Goal: Complete application form

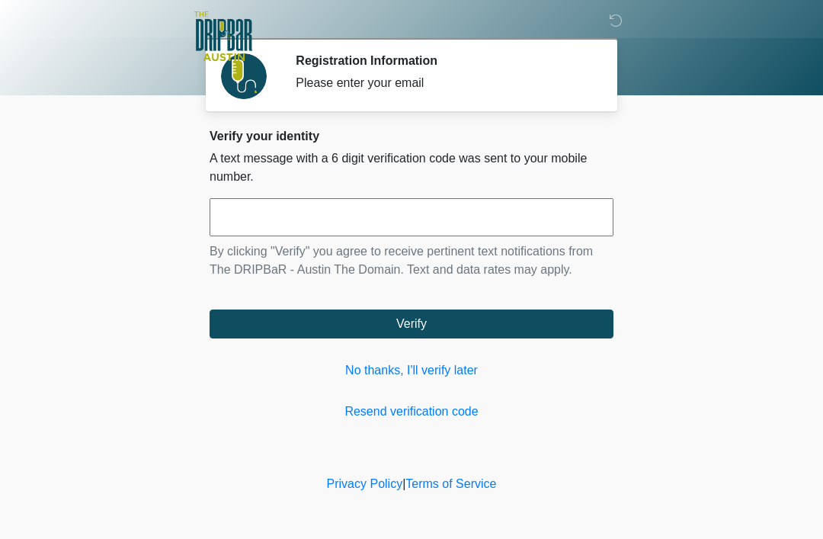
click at [428, 377] on link "No thanks, I'll verify later" at bounding box center [412, 370] width 404 height 18
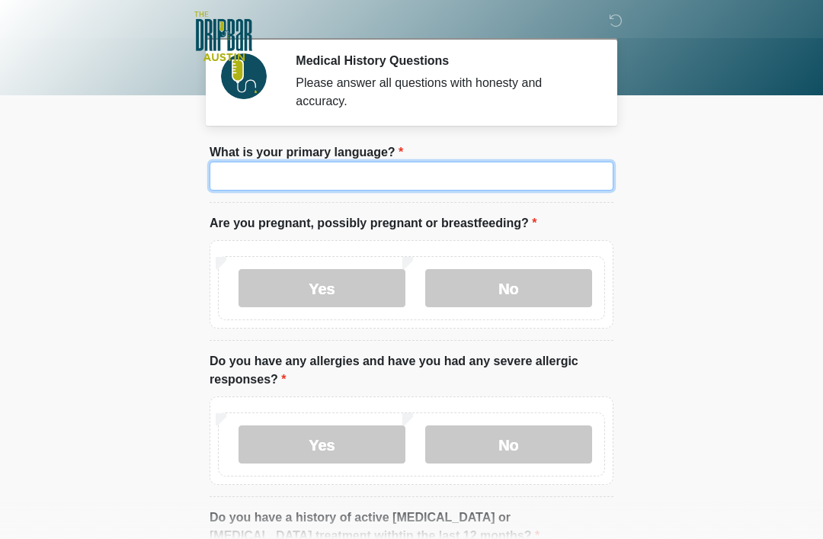
click at [495, 185] on input "What is your primary language?" at bounding box center [412, 176] width 404 height 29
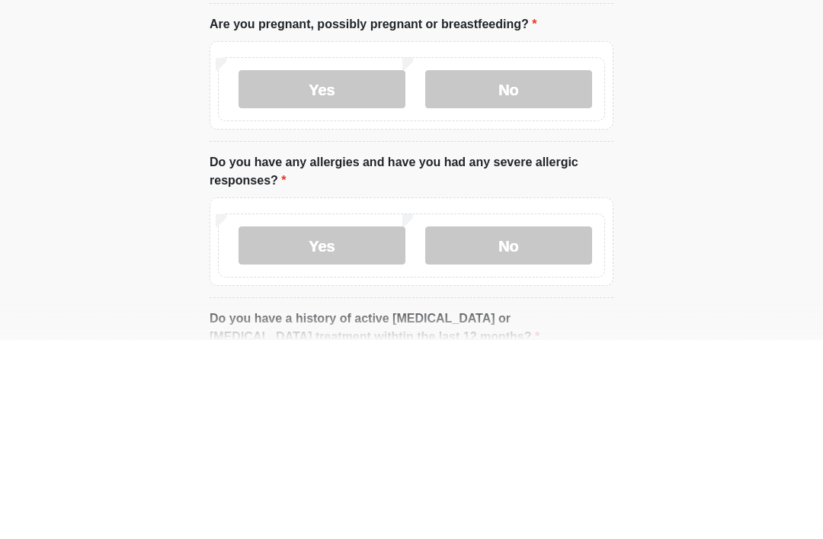
type input "*******"
click at [542, 269] on label "No" at bounding box center [508, 288] width 167 height 38
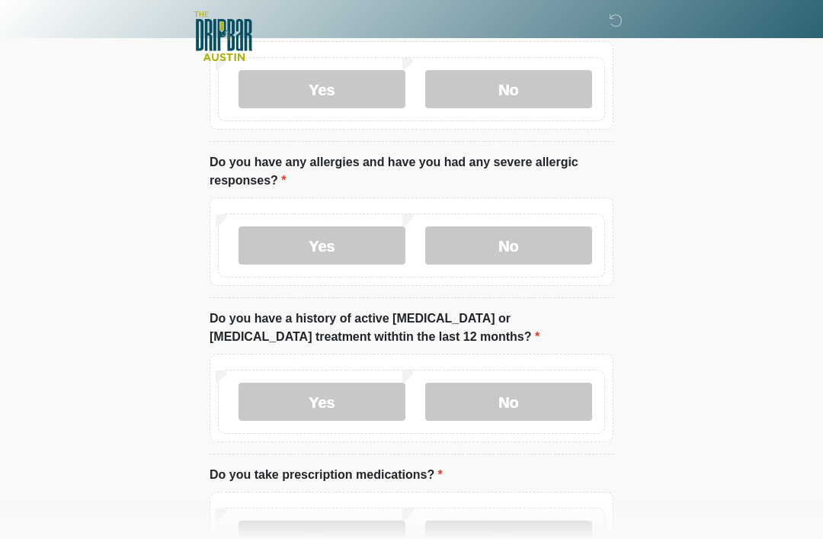
click at [536, 233] on label "No" at bounding box center [508, 245] width 167 height 38
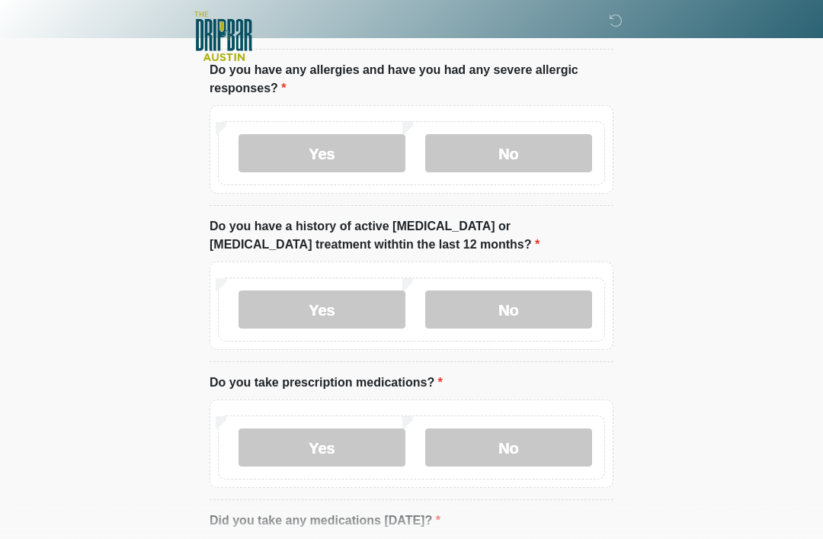
scroll to position [294, 0]
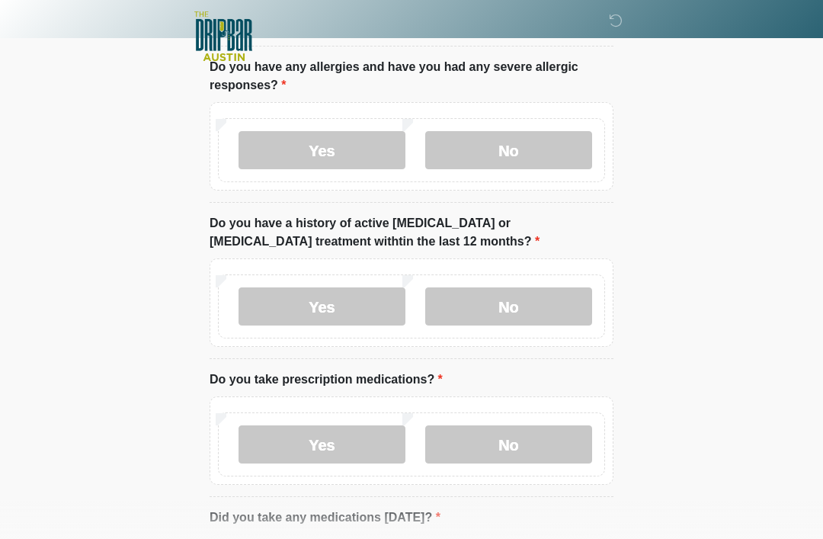
click at [558, 310] on label "No" at bounding box center [508, 306] width 167 height 38
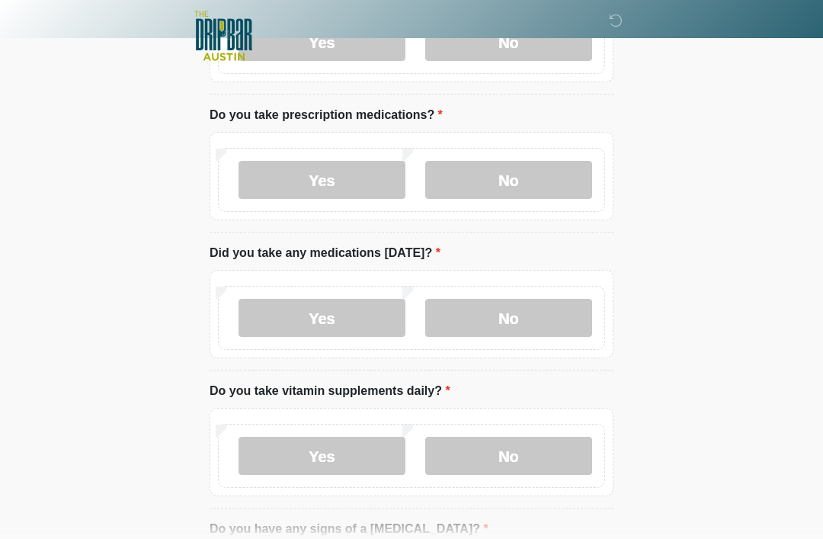
scroll to position [557, 0]
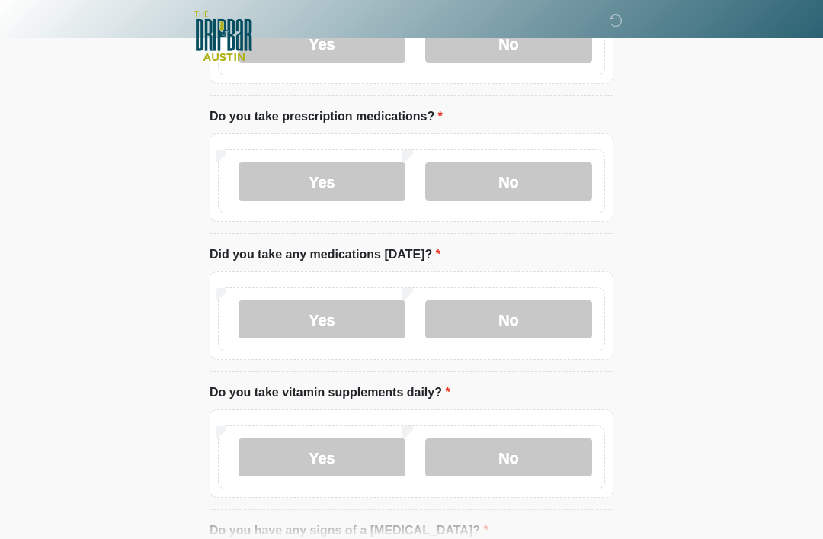
click at [546, 180] on label "No" at bounding box center [508, 181] width 167 height 38
click at [541, 323] on label "No" at bounding box center [508, 319] width 167 height 38
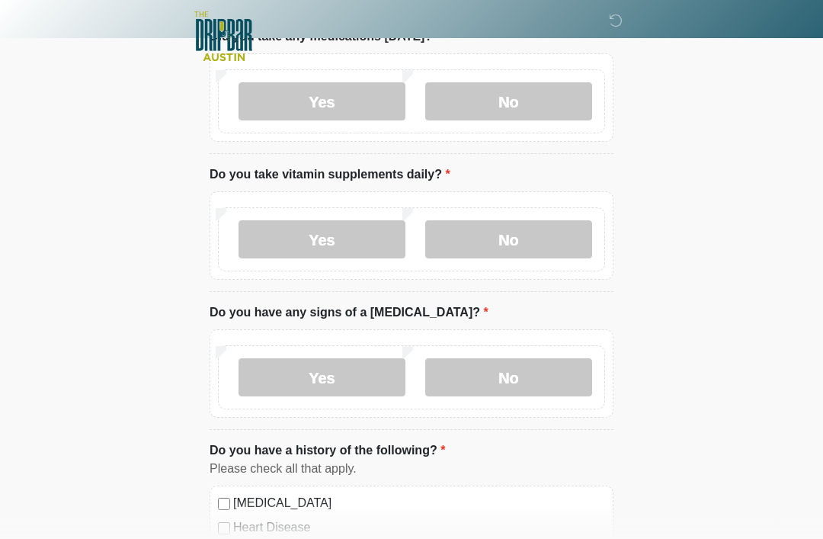
scroll to position [775, 0]
click at [343, 245] on label "Yes" at bounding box center [322, 239] width 167 height 38
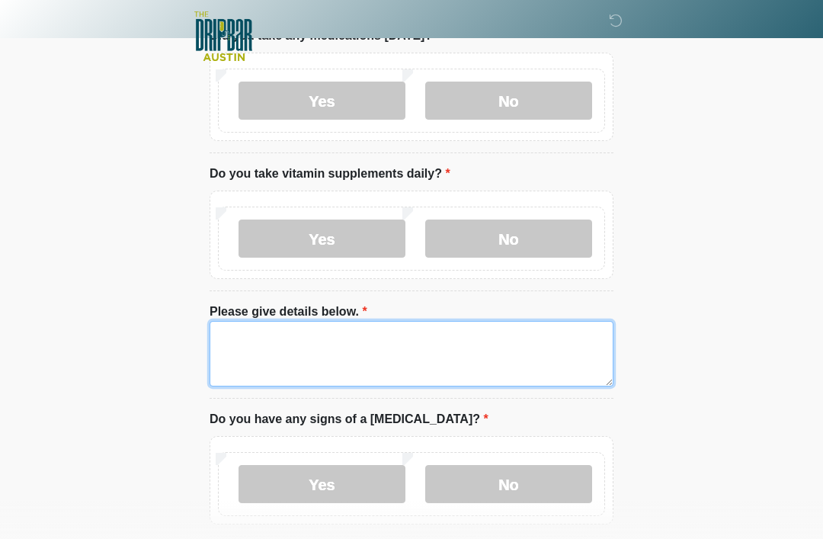
click at [296, 339] on textarea "Please give details below." at bounding box center [412, 354] width 404 height 66
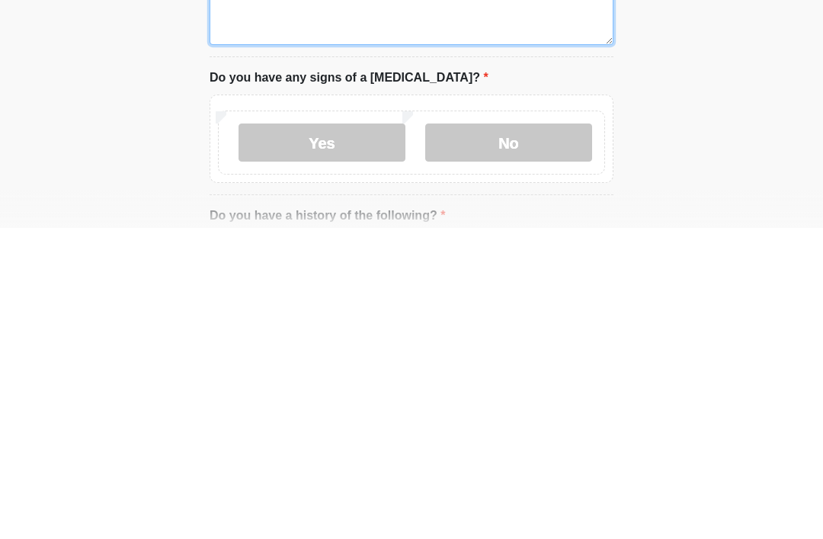
type textarea "***"
click at [548, 434] on label "No" at bounding box center [508, 453] width 167 height 38
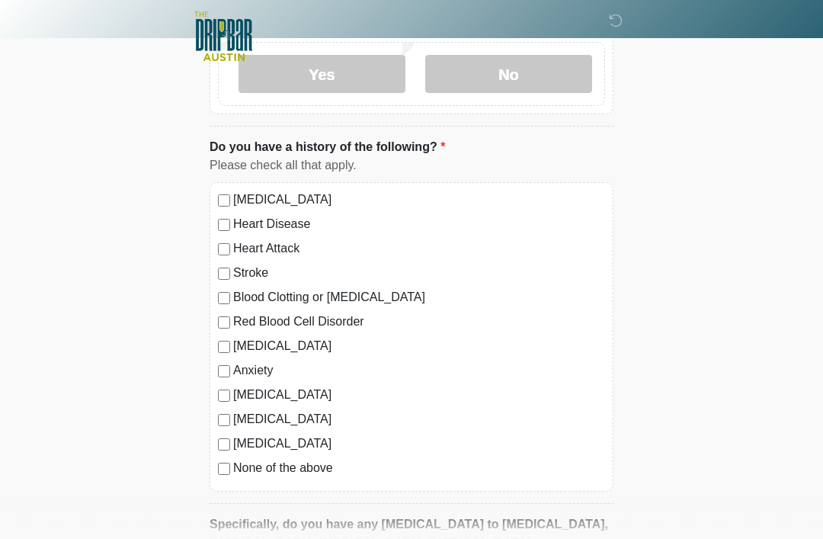
scroll to position [1378, 0]
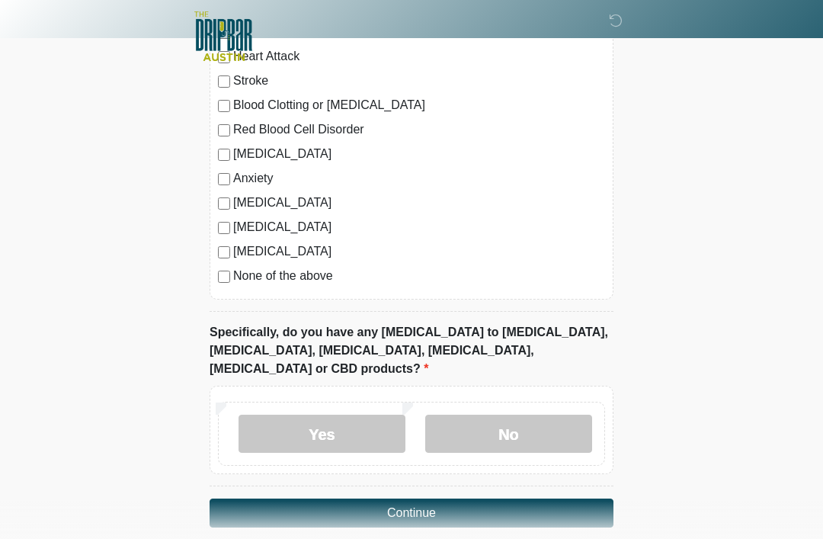
click at [515, 415] on label "No" at bounding box center [508, 434] width 167 height 38
click at [546, 498] on button "Continue" at bounding box center [412, 512] width 404 height 29
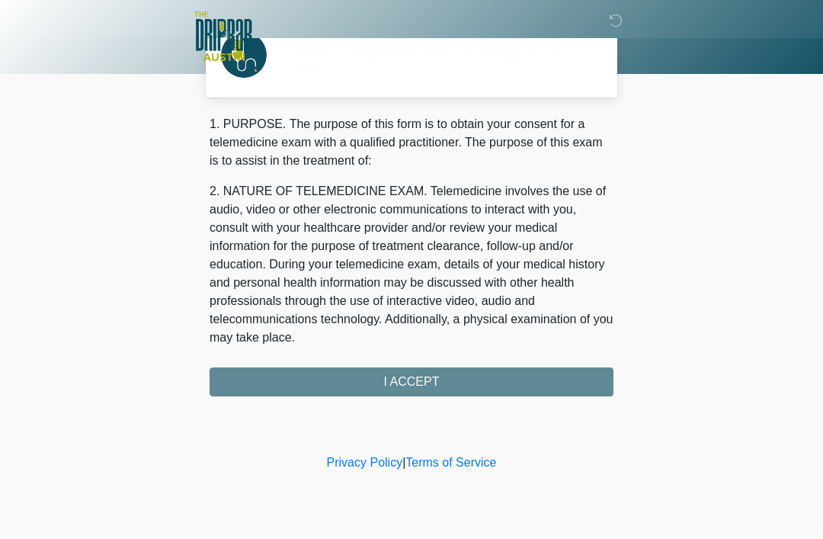
scroll to position [0, 0]
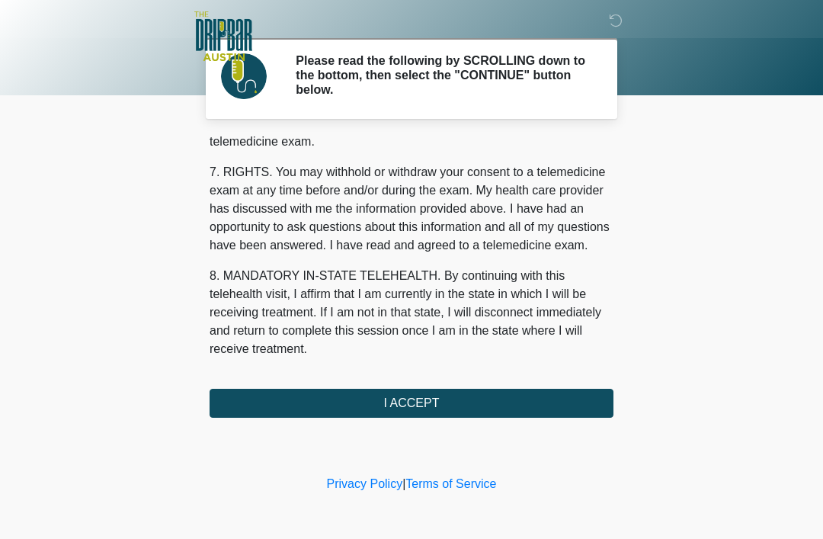
click at [536, 402] on button "I ACCEPT" at bounding box center [412, 403] width 404 height 29
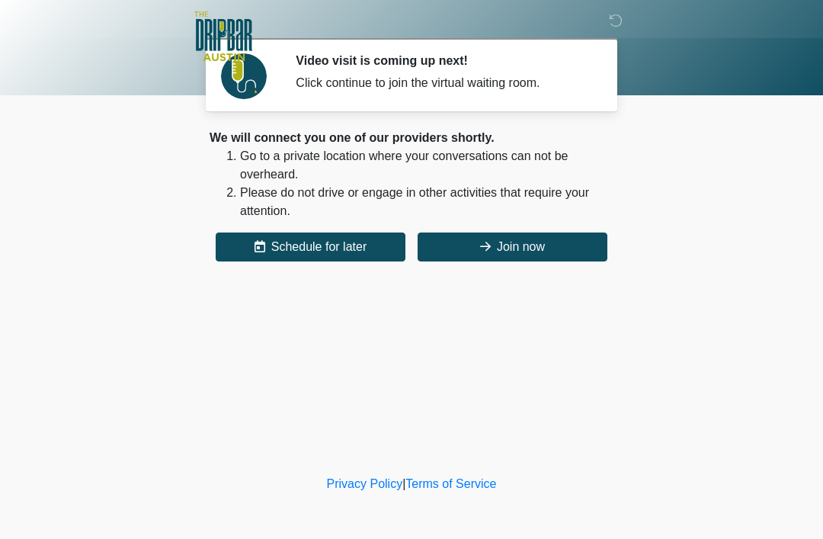
click at [554, 241] on button "Join now" at bounding box center [513, 246] width 190 height 29
